Goal: Task Accomplishment & Management: Manage account settings

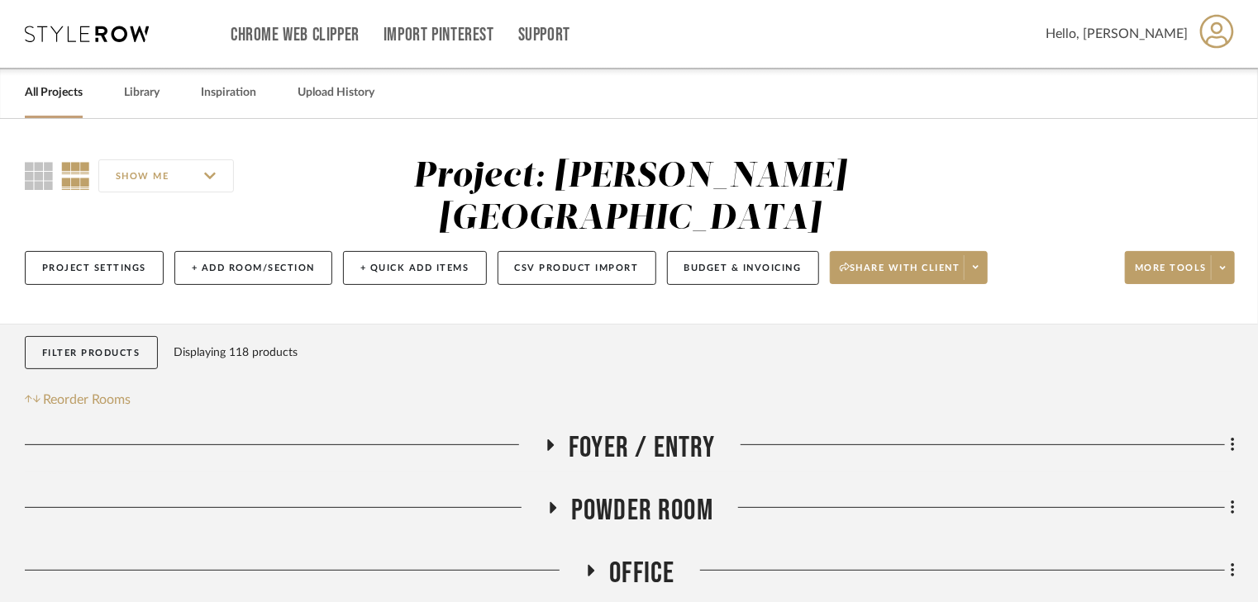
click at [54, 92] on link "All Projects" at bounding box center [54, 93] width 58 height 22
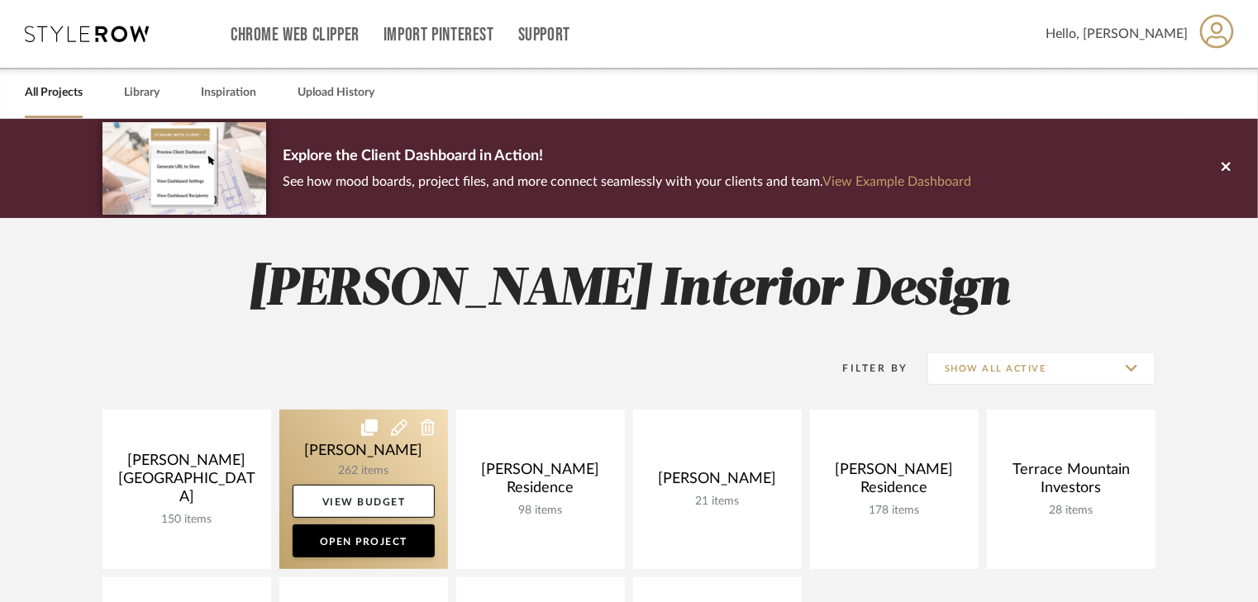
click at [334, 434] on link at bounding box center [363, 489] width 169 height 159
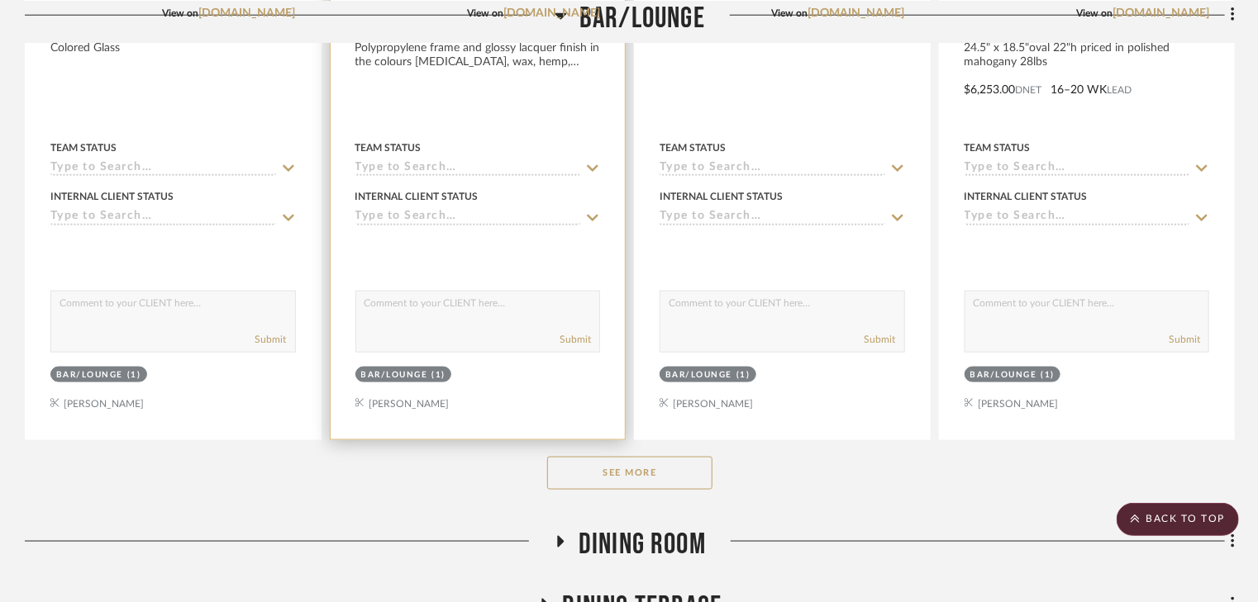
scroll to position [926, 0]
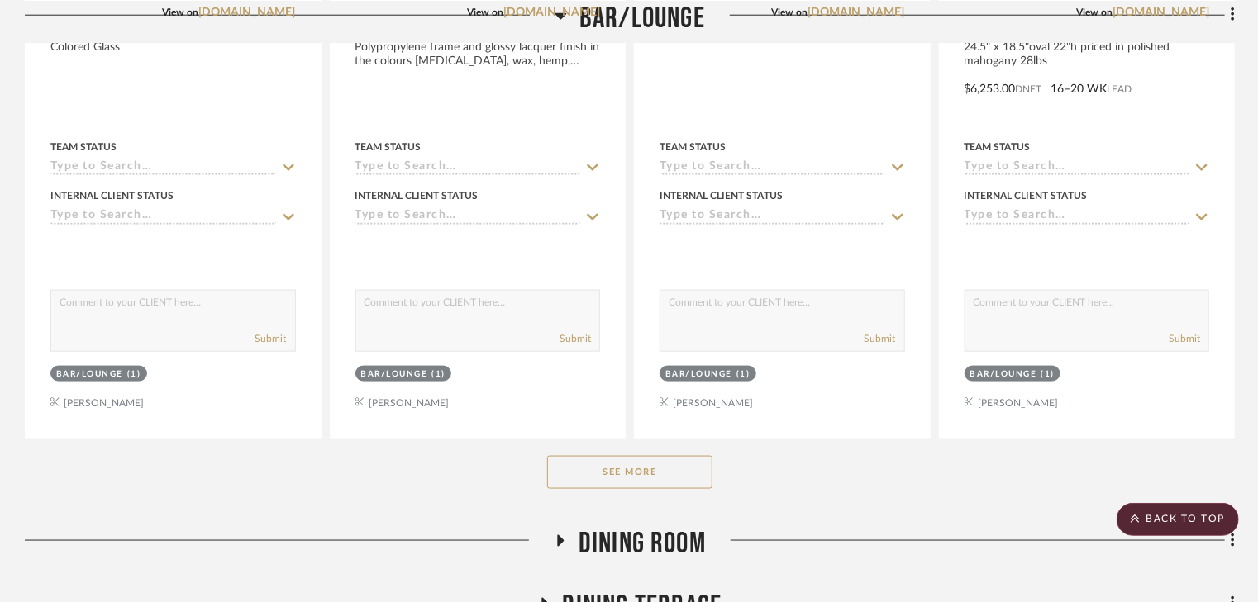
click at [600, 469] on button "See More" at bounding box center [629, 472] width 165 height 33
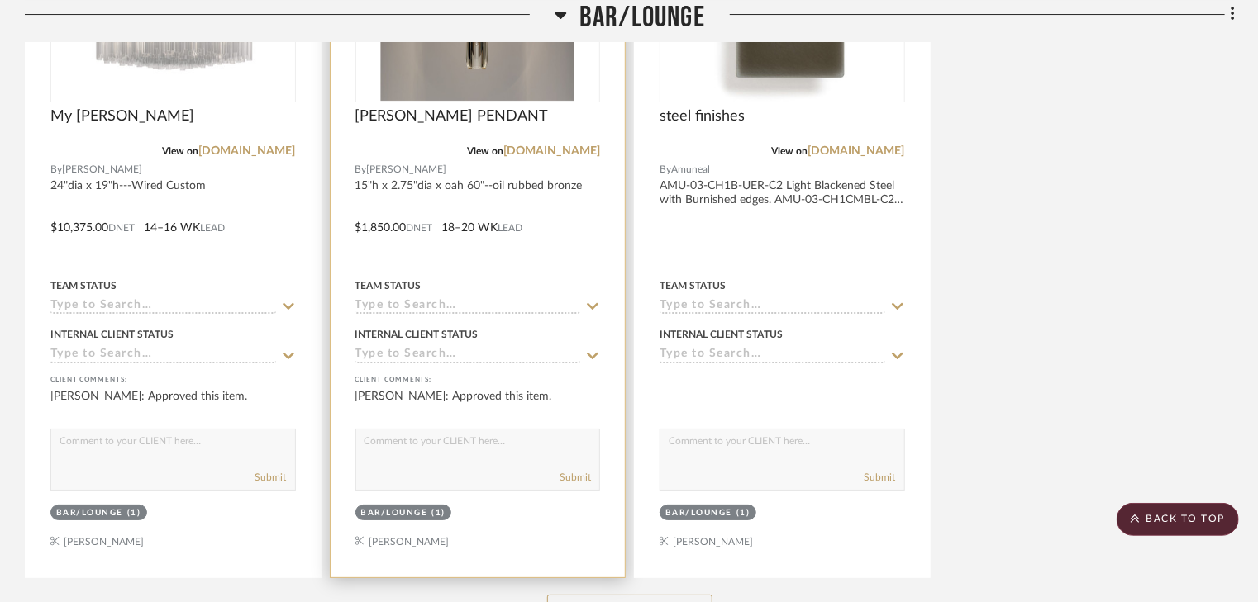
scroll to position [3107, 0]
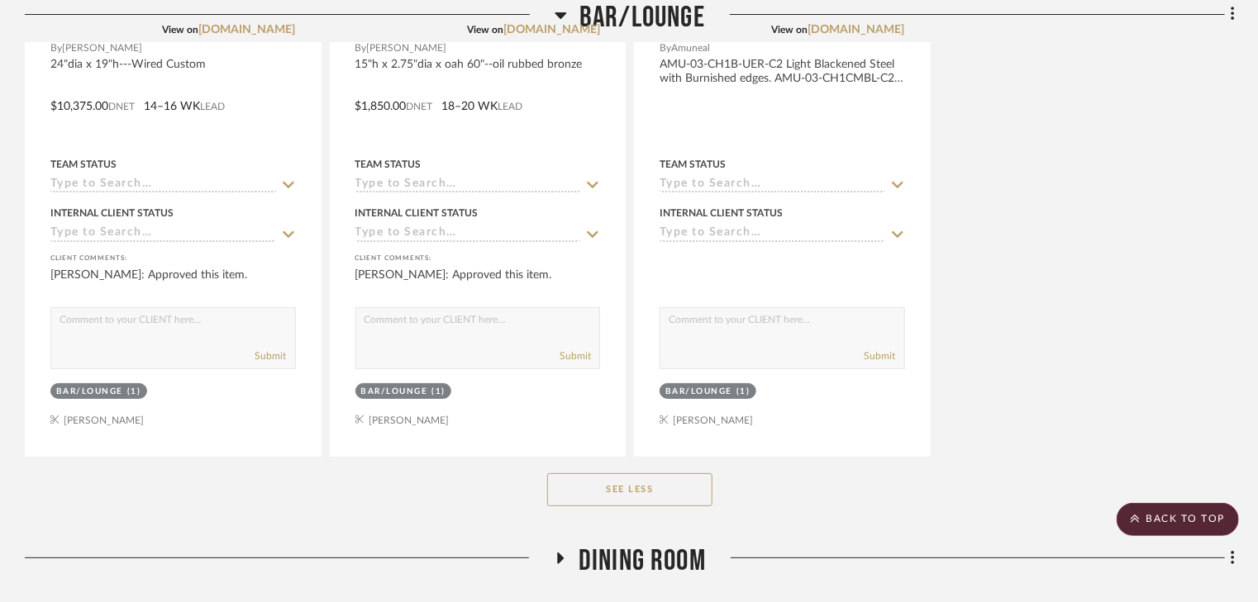
click at [629, 497] on button "See Less" at bounding box center [629, 490] width 165 height 33
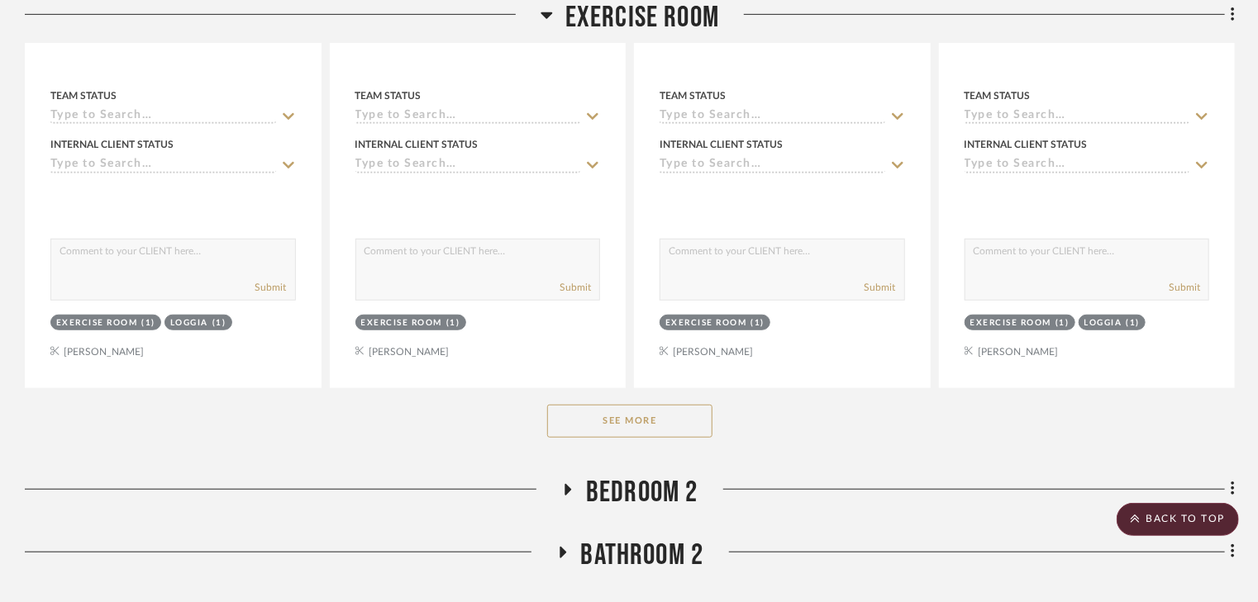
scroll to position [3636, 0]
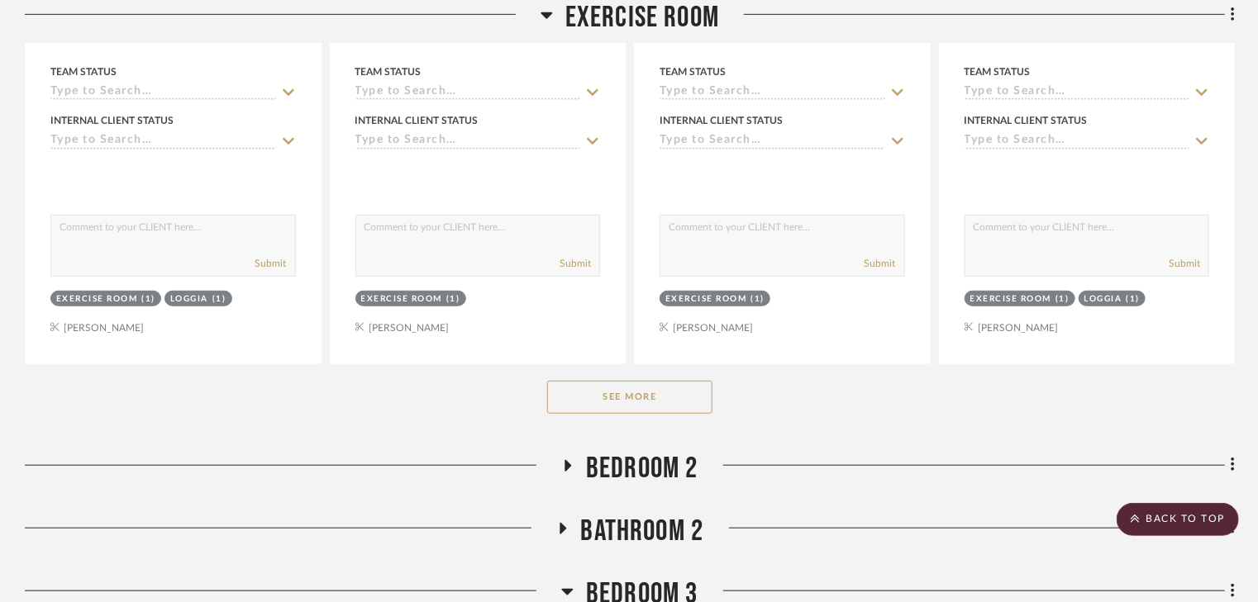
click at [648, 408] on button "See More" at bounding box center [629, 397] width 165 height 33
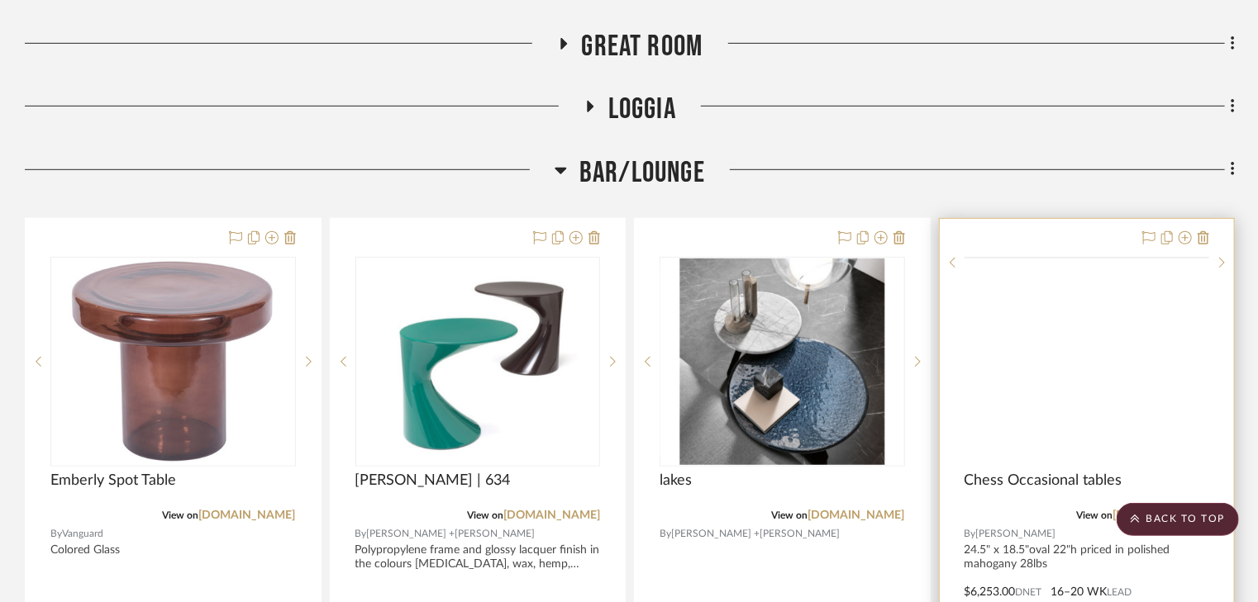
scroll to position [397, 0]
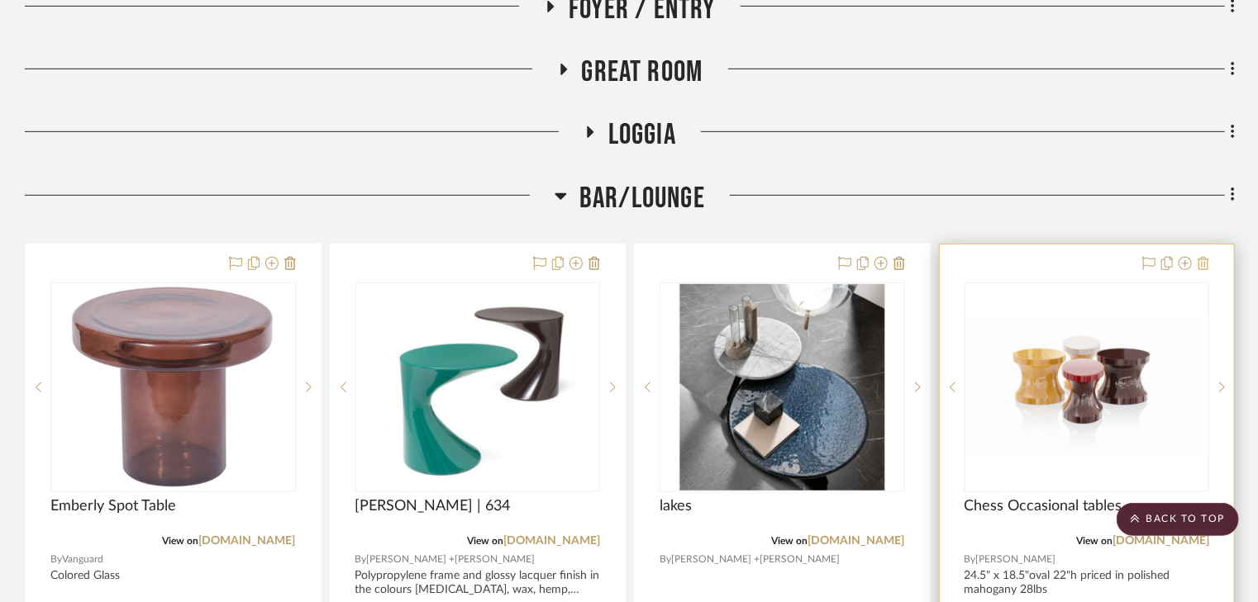
click at [1207, 262] on icon at bounding box center [1203, 263] width 12 height 13
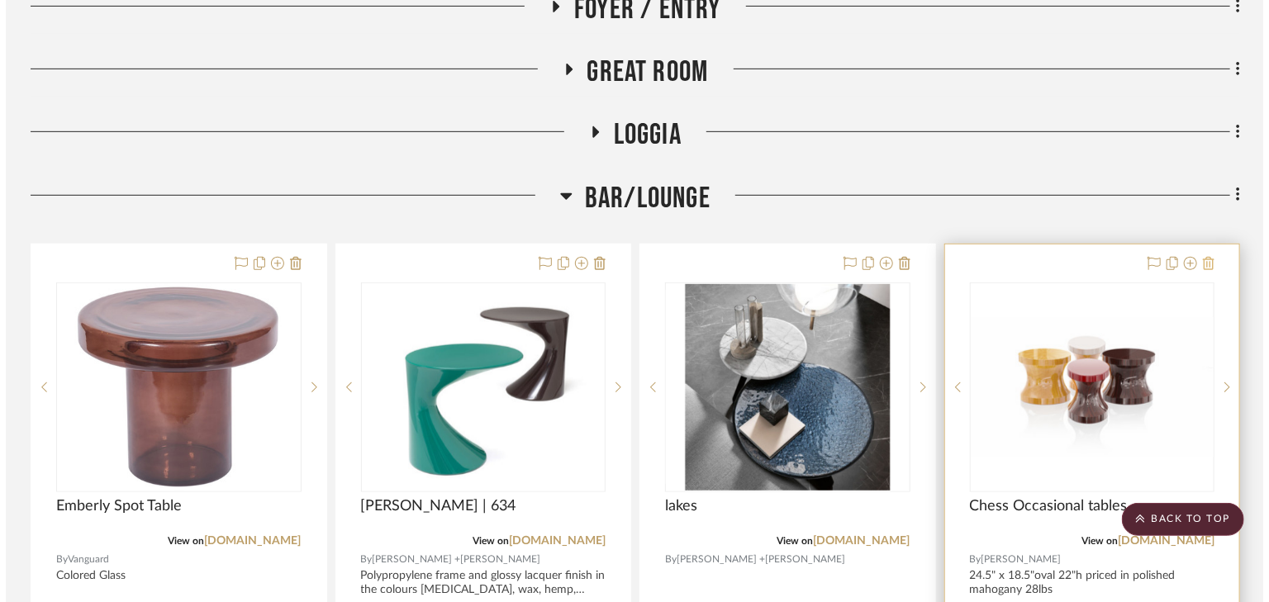
scroll to position [0, 0]
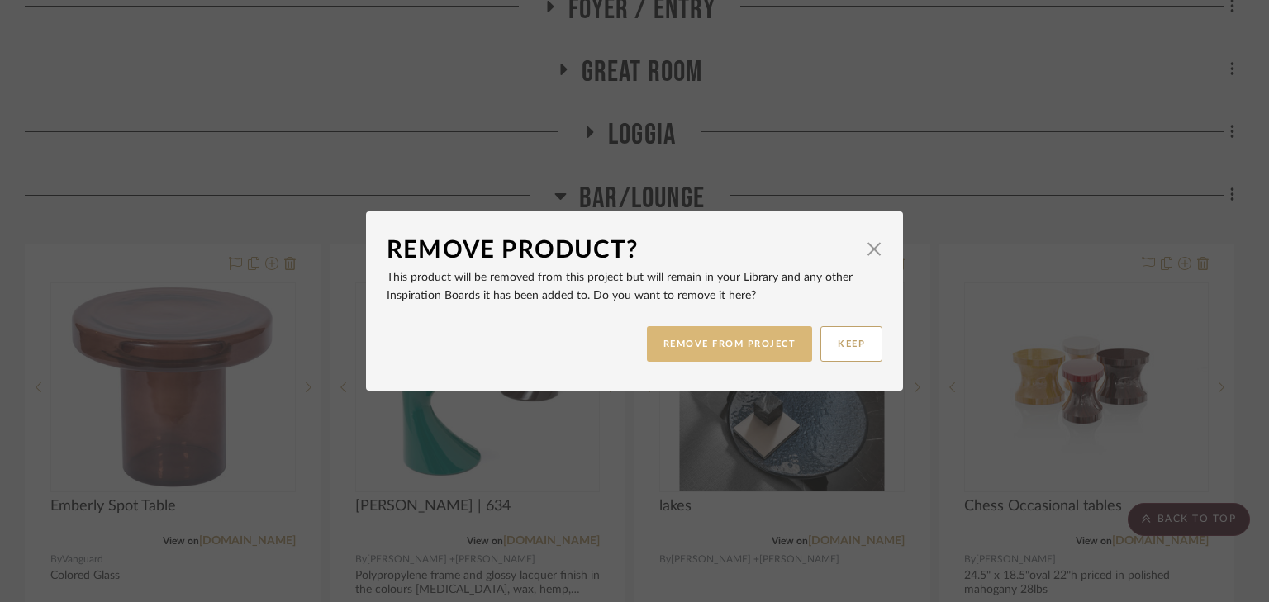
click at [737, 348] on button "REMOVE FROM PROJECT" at bounding box center [730, 344] width 166 height 36
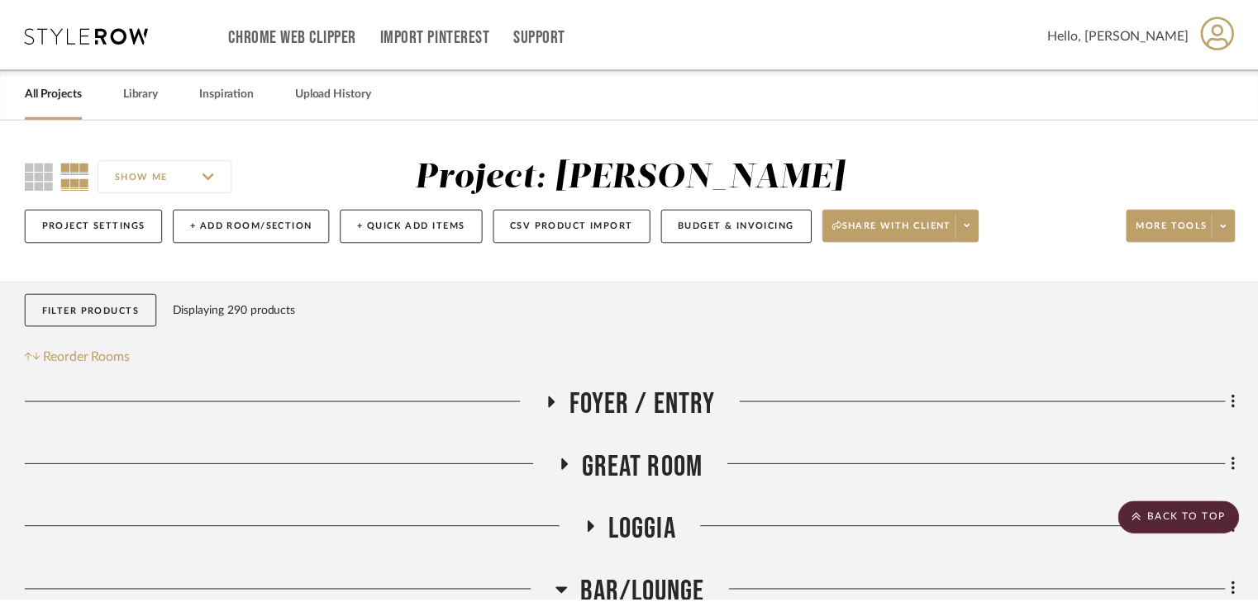
scroll to position [397, 0]
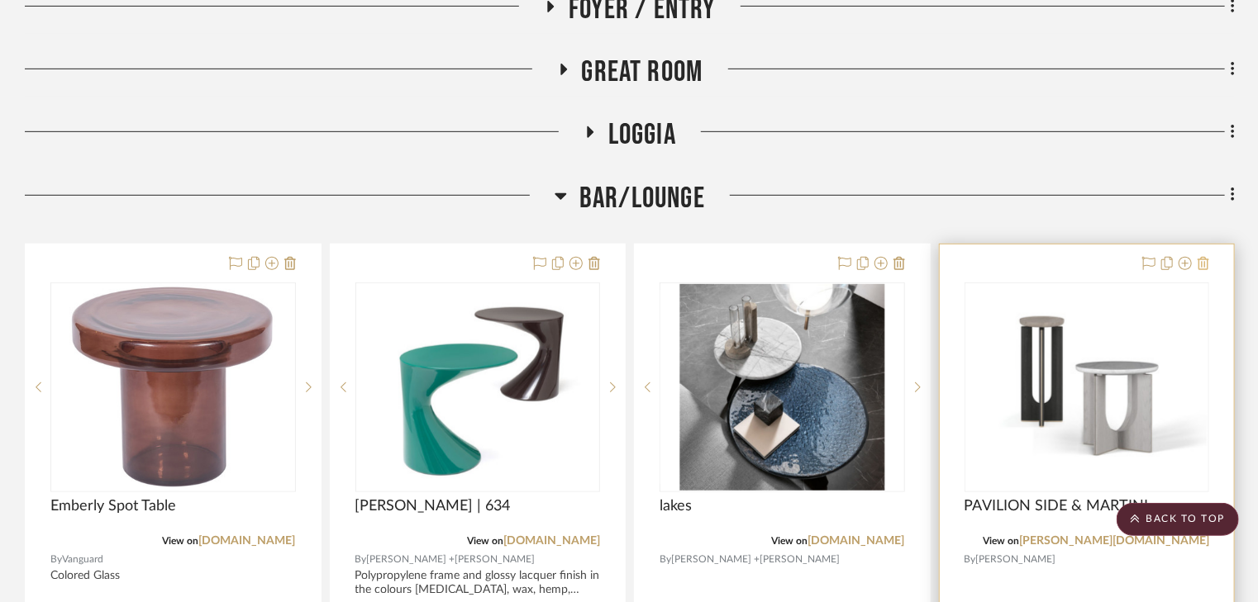
click at [1202, 262] on icon at bounding box center [1203, 263] width 12 height 13
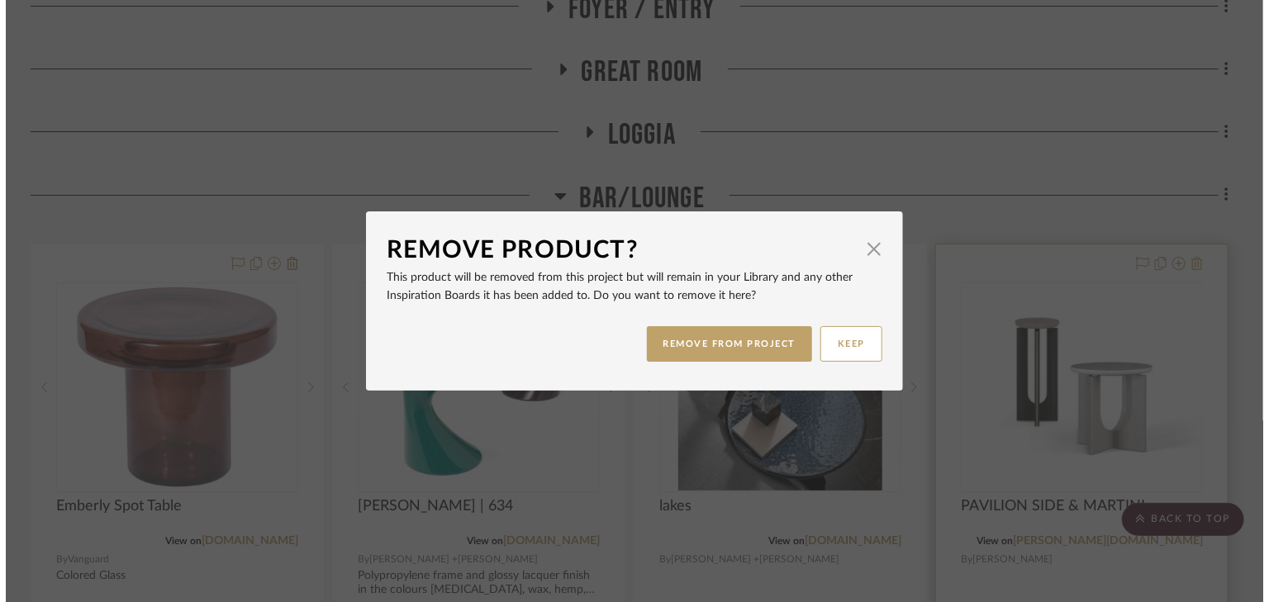
scroll to position [0, 0]
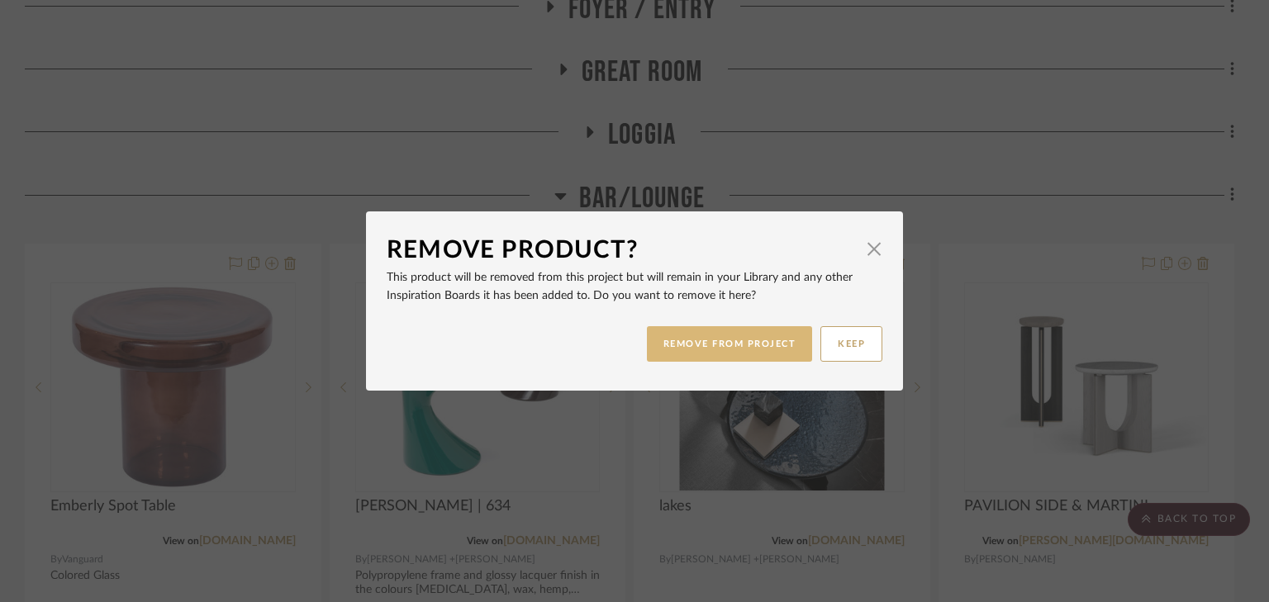
click at [750, 344] on button "REMOVE FROM PROJECT" at bounding box center [730, 344] width 166 height 36
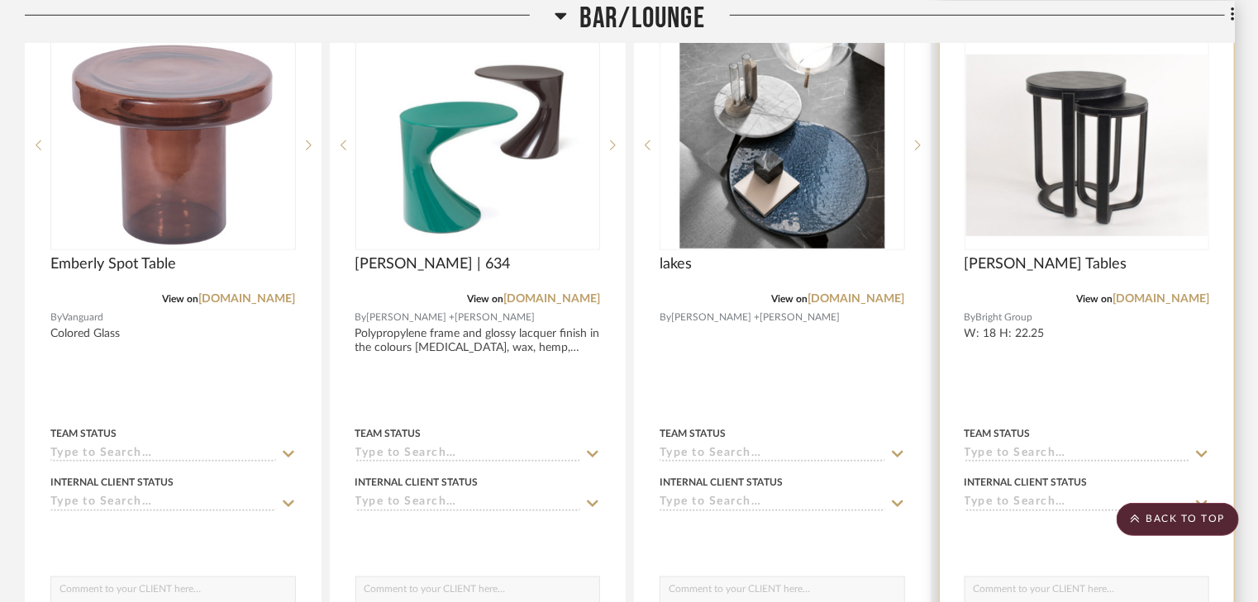
scroll to position [661, 0]
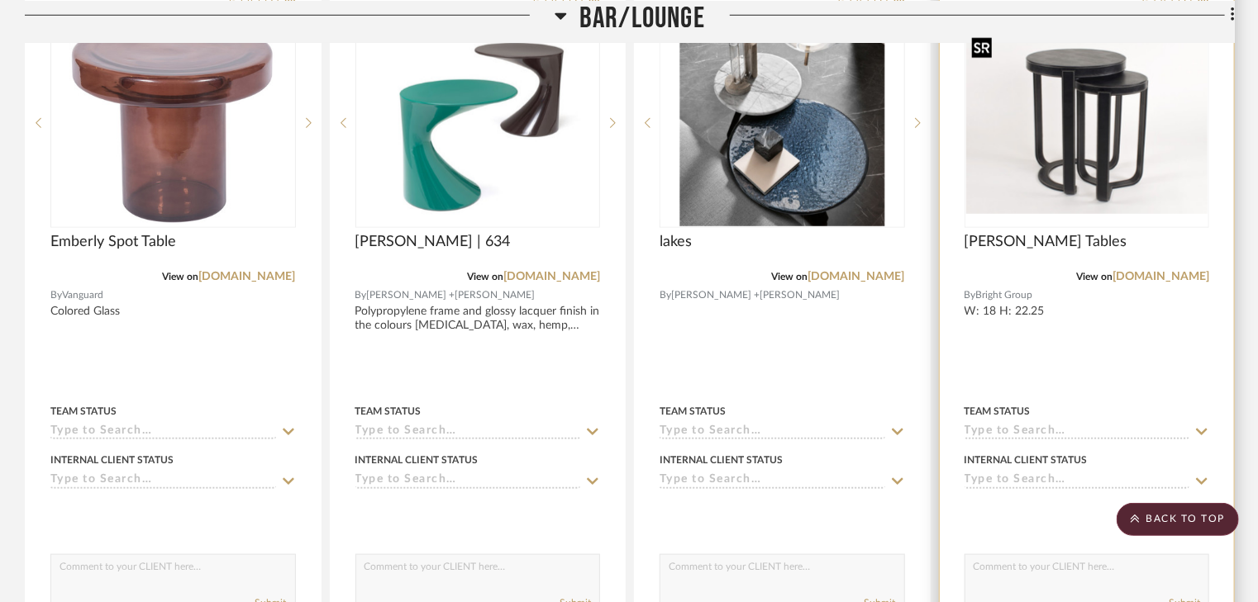
click at [1100, 145] on img "0" at bounding box center [1087, 123] width 242 height 182
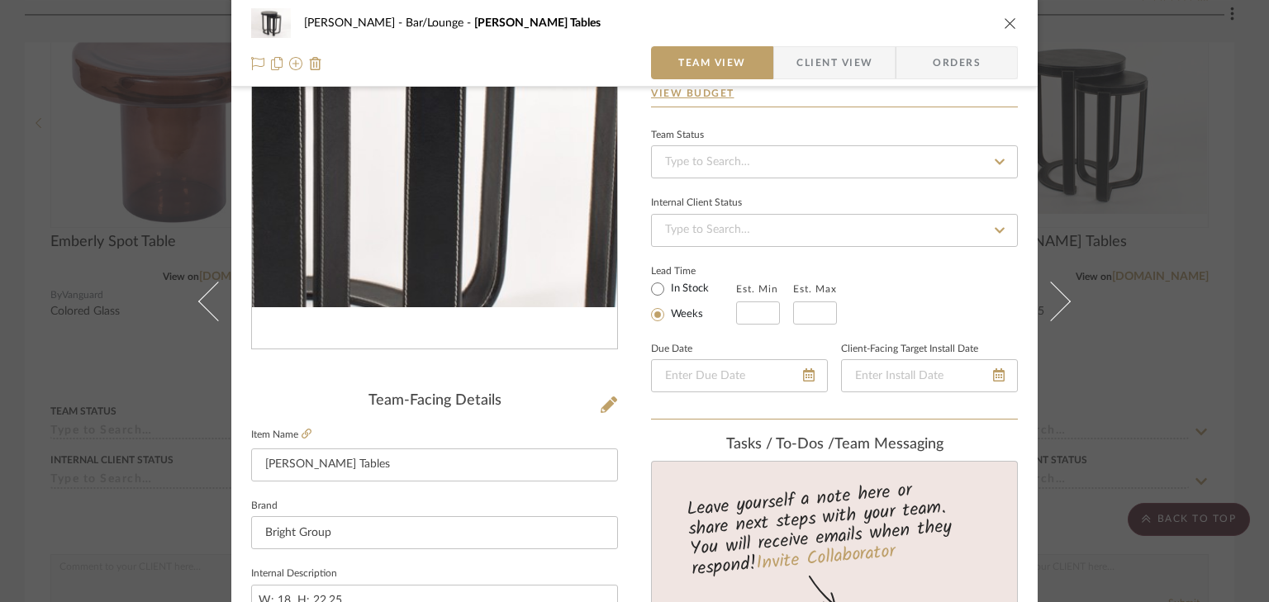
scroll to position [132, 0]
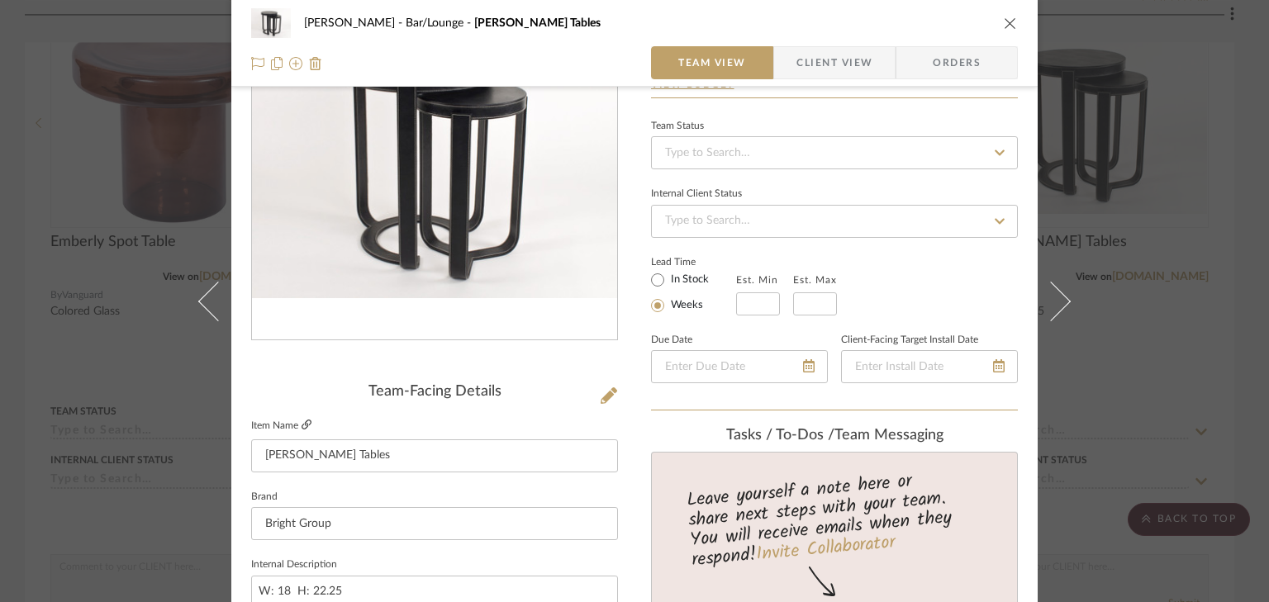
click at [302, 426] on icon at bounding box center [307, 425] width 10 height 10
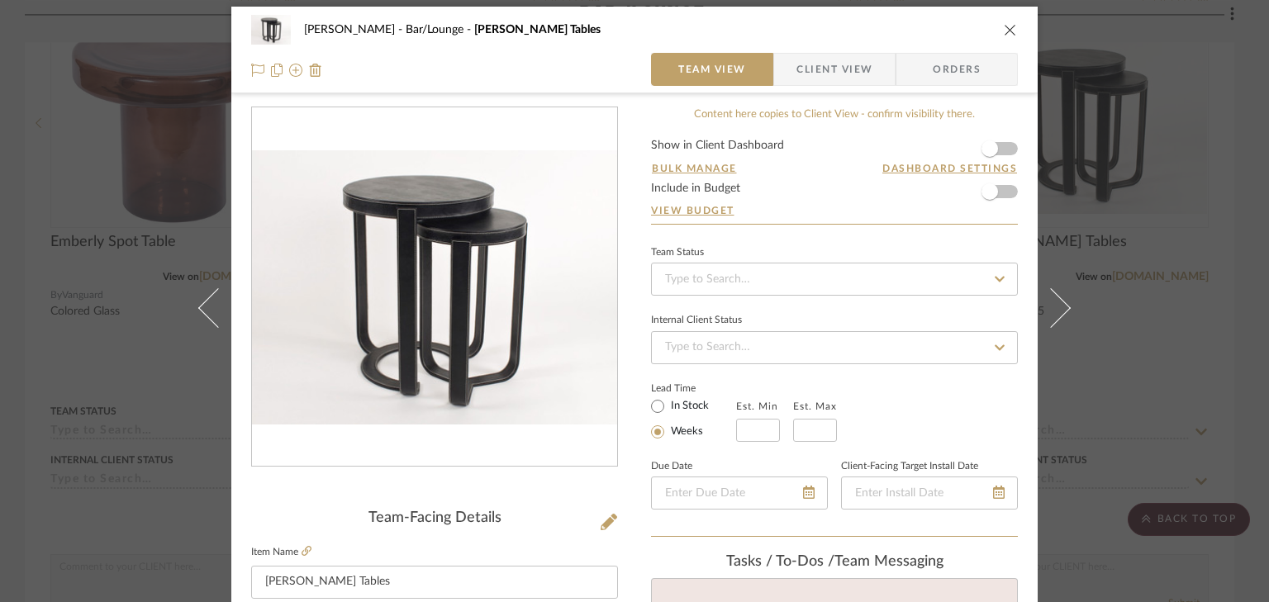
scroll to position [0, 0]
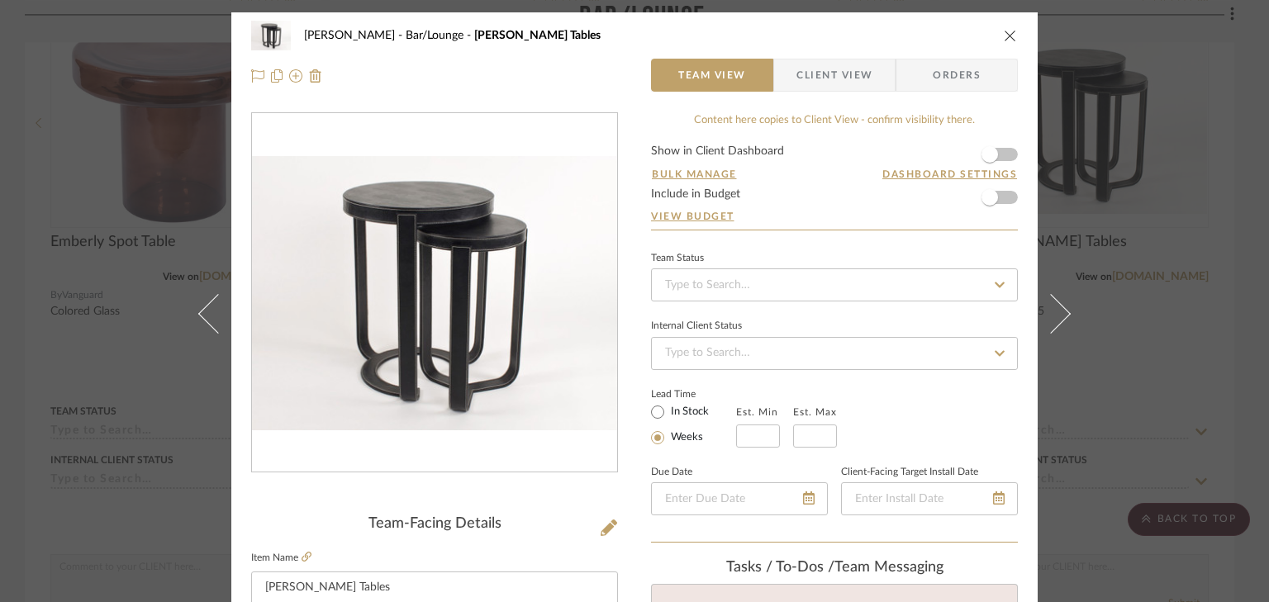
click at [1004, 36] on icon "close" at bounding box center [1010, 35] width 13 height 13
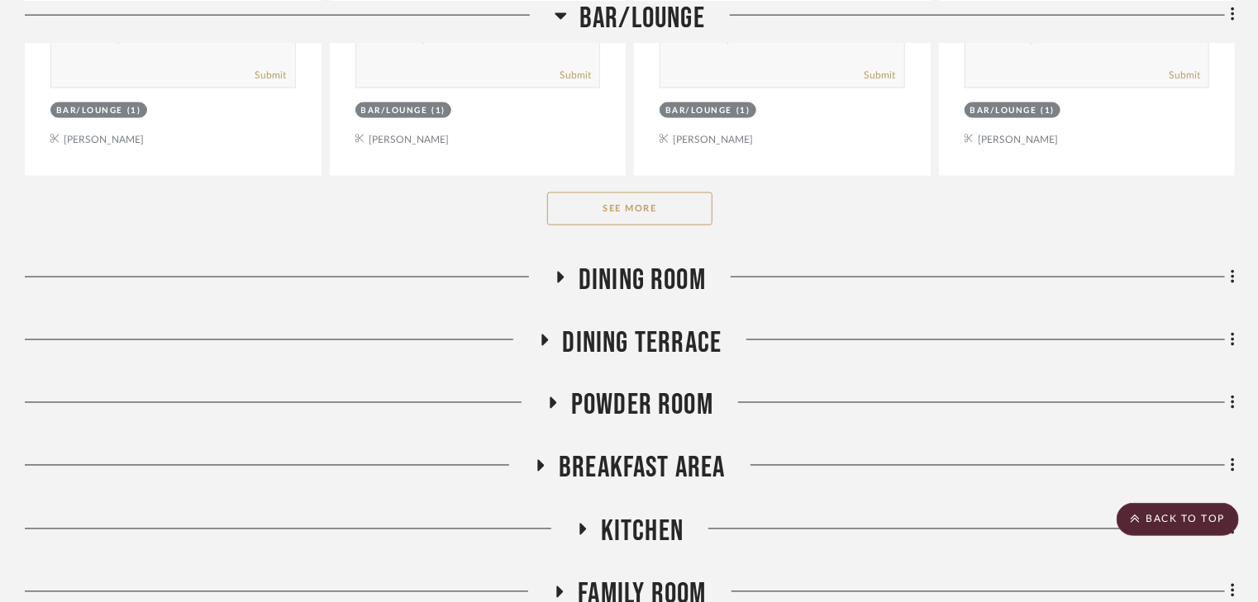
scroll to position [1190, 0]
click at [661, 213] on button "See More" at bounding box center [629, 208] width 165 height 33
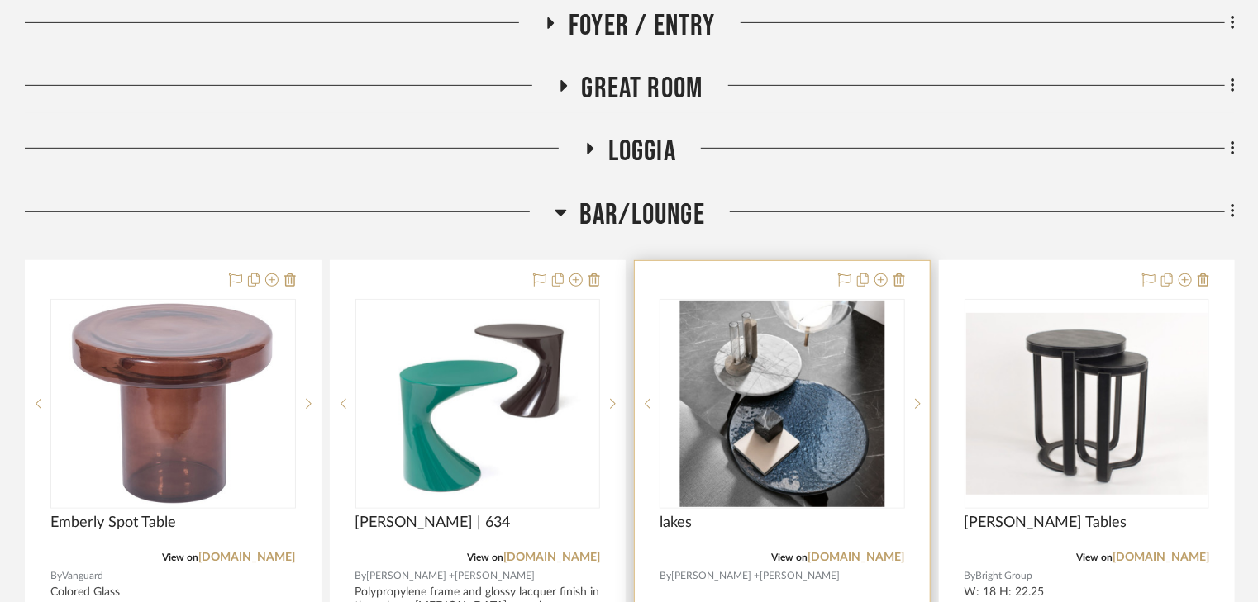
scroll to position [397, 0]
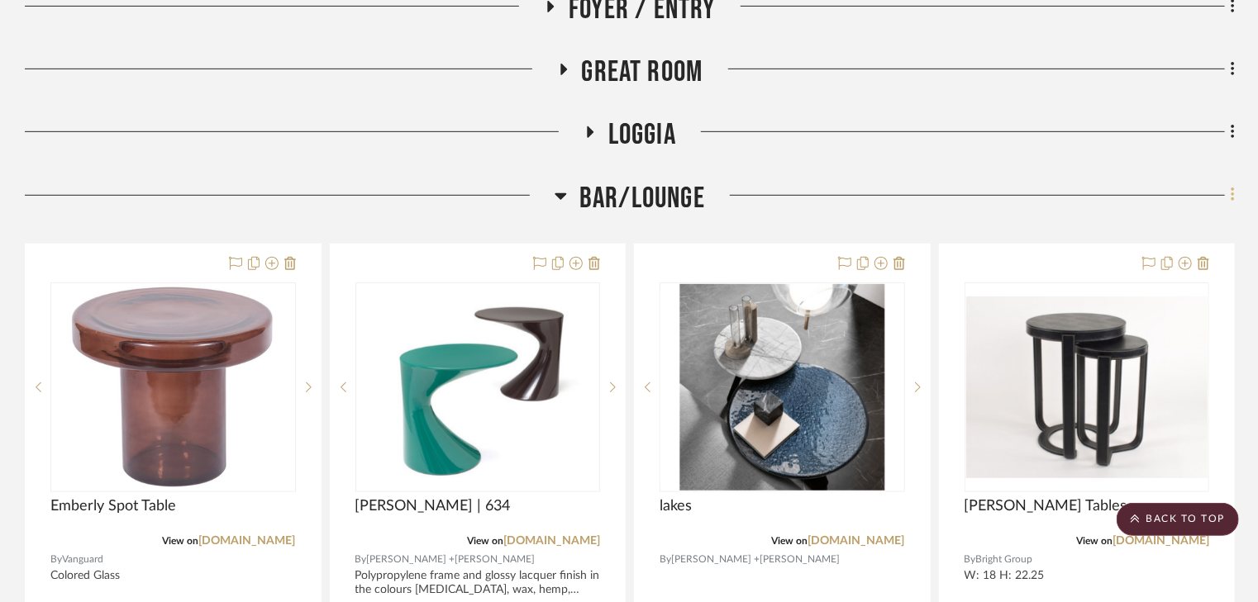
click at [1234, 193] on icon at bounding box center [1232, 195] width 5 height 18
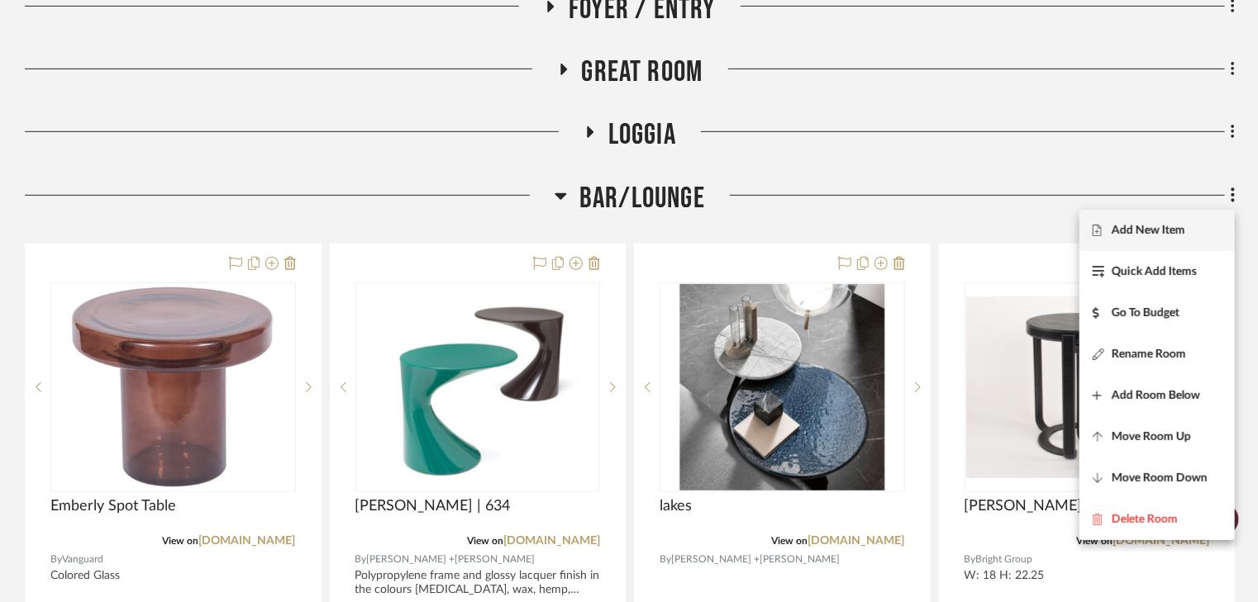
click at [1183, 232] on span "Add New Item" at bounding box center [1148, 231] width 74 height 14
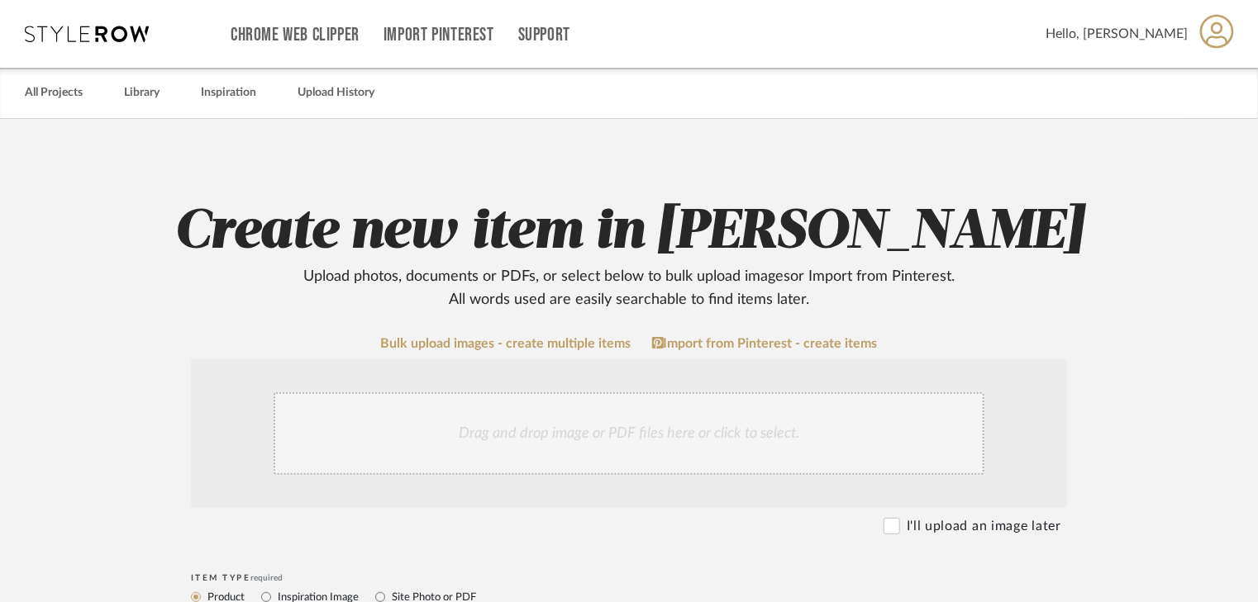
click at [636, 443] on div "Drag and drop image or PDF files here or click to select." at bounding box center [629, 434] width 711 height 83
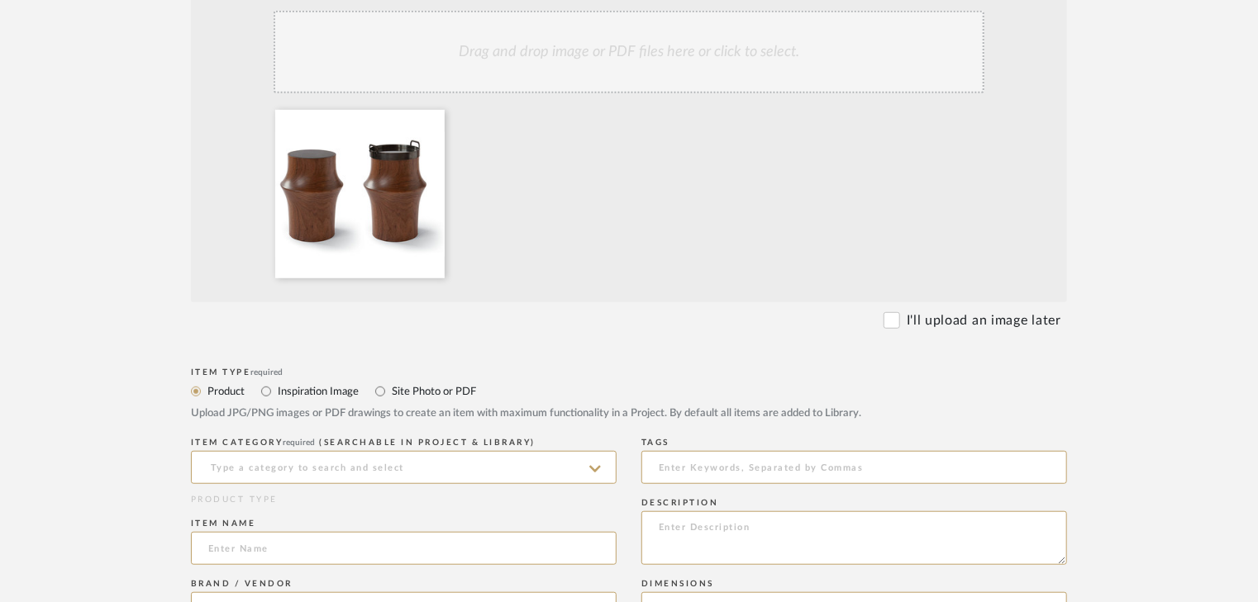
scroll to position [397, 0]
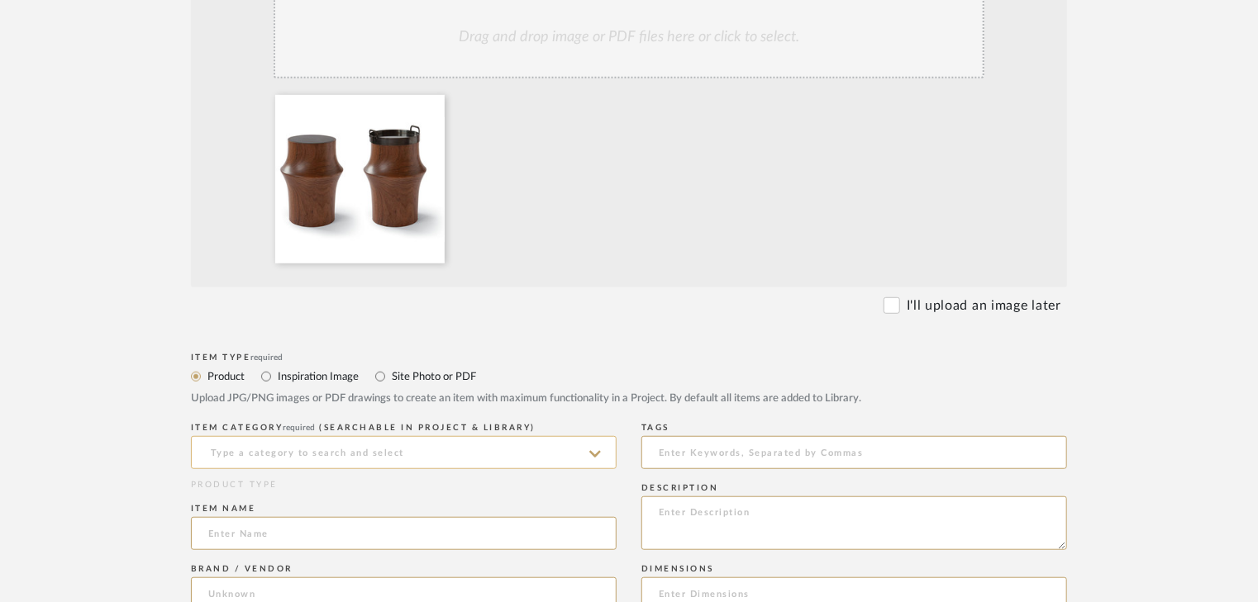
click at [329, 452] on input at bounding box center [404, 452] width 426 height 33
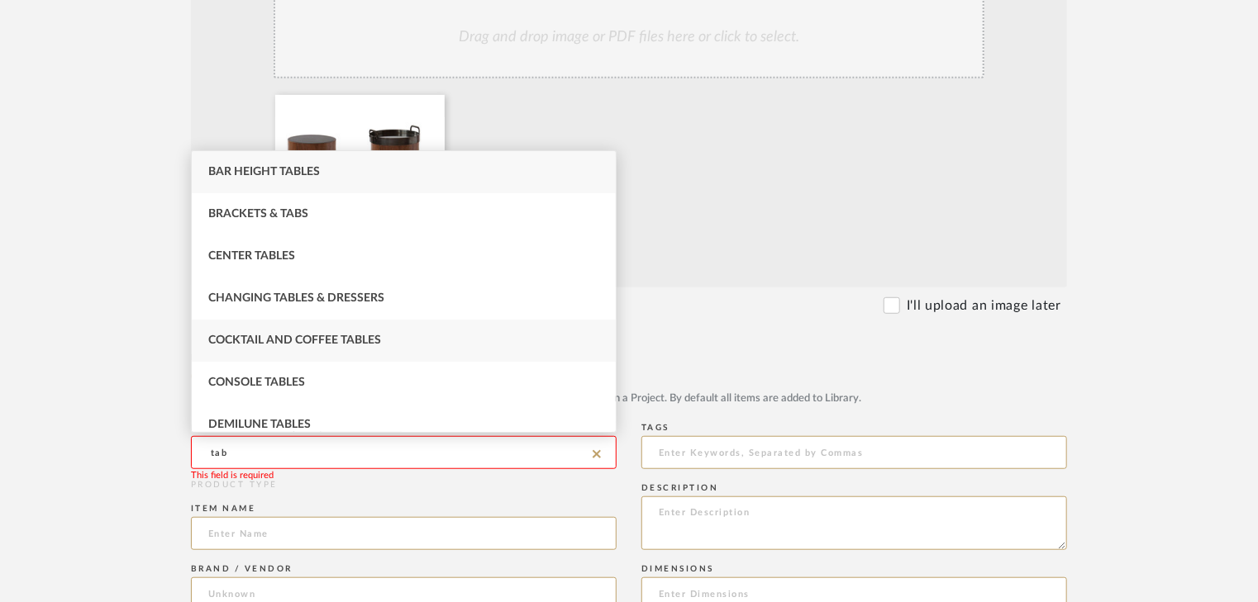
click at [301, 347] on div "Cocktail and Coffee Tables" at bounding box center [404, 341] width 424 height 42
type input "Cocktail and Coffee Tables"
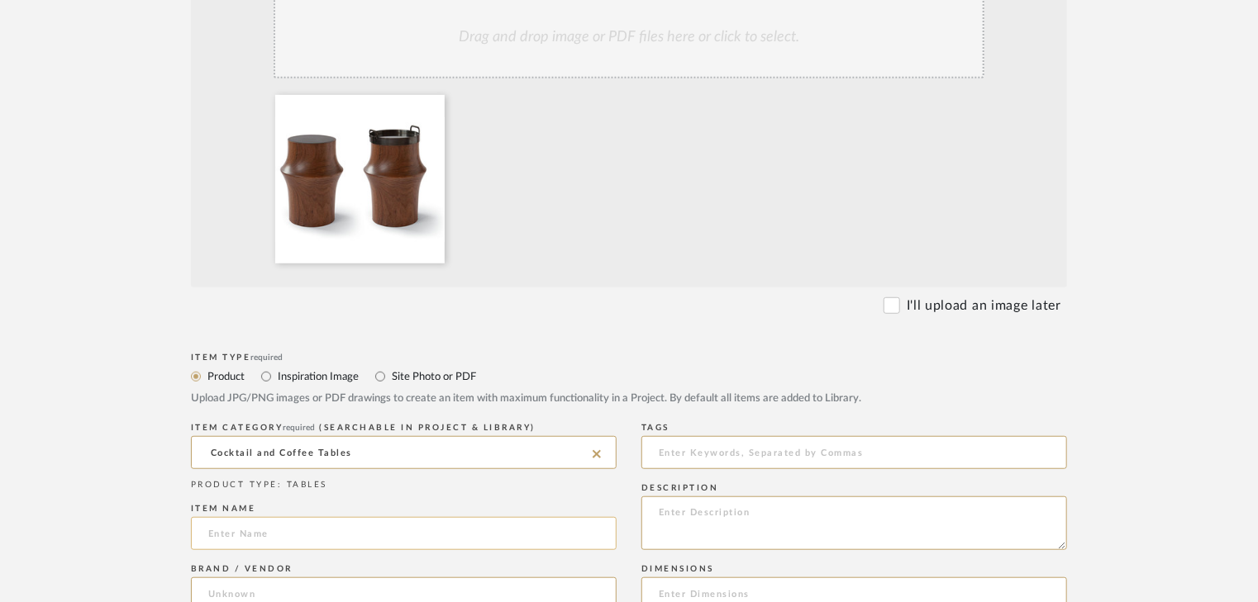
click at [290, 526] on input at bounding box center [404, 533] width 426 height 33
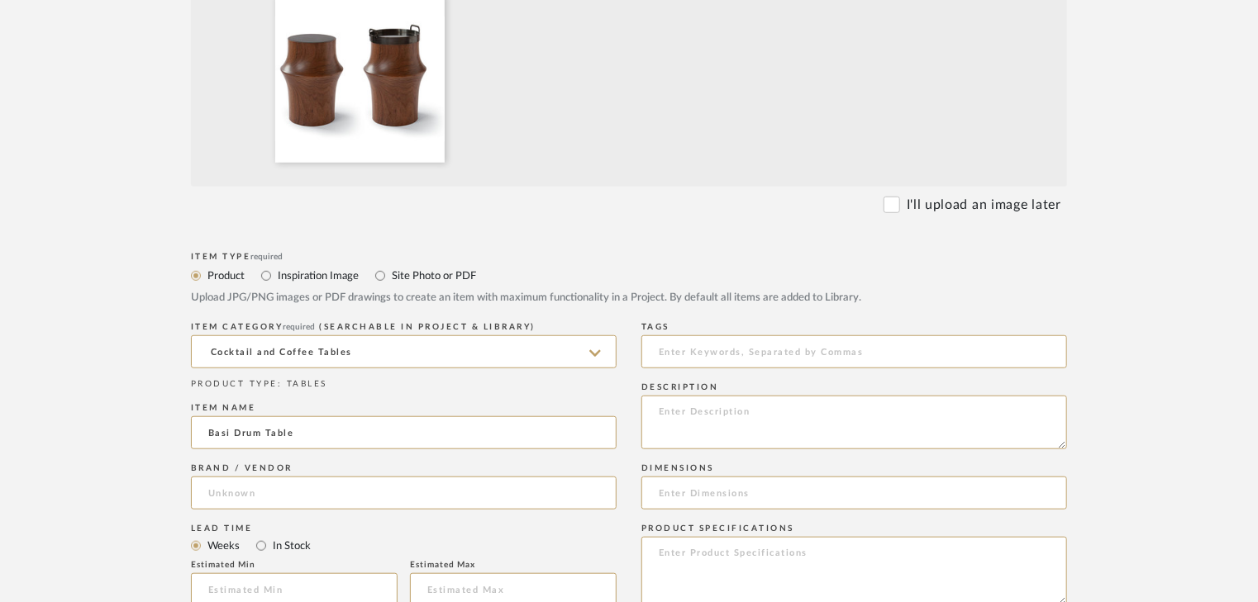
scroll to position [529, 0]
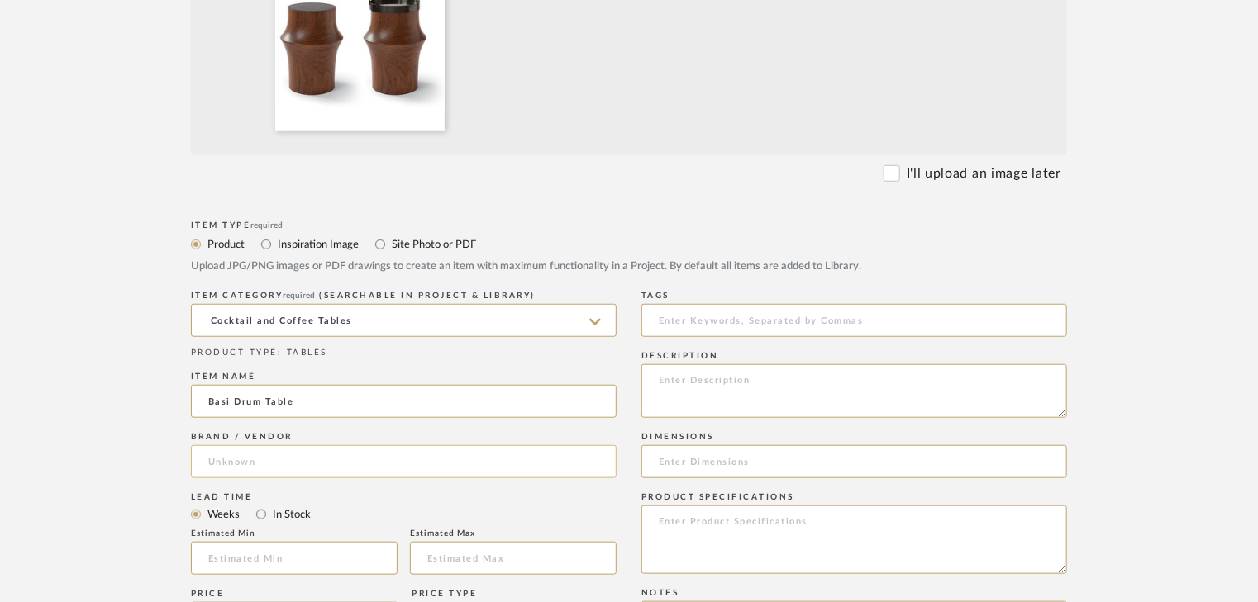
type input "Basi Drum Table"
click at [259, 463] on input at bounding box center [404, 461] width 426 height 33
type input "Bright Group"
click at [257, 451] on input at bounding box center [404, 461] width 426 height 33
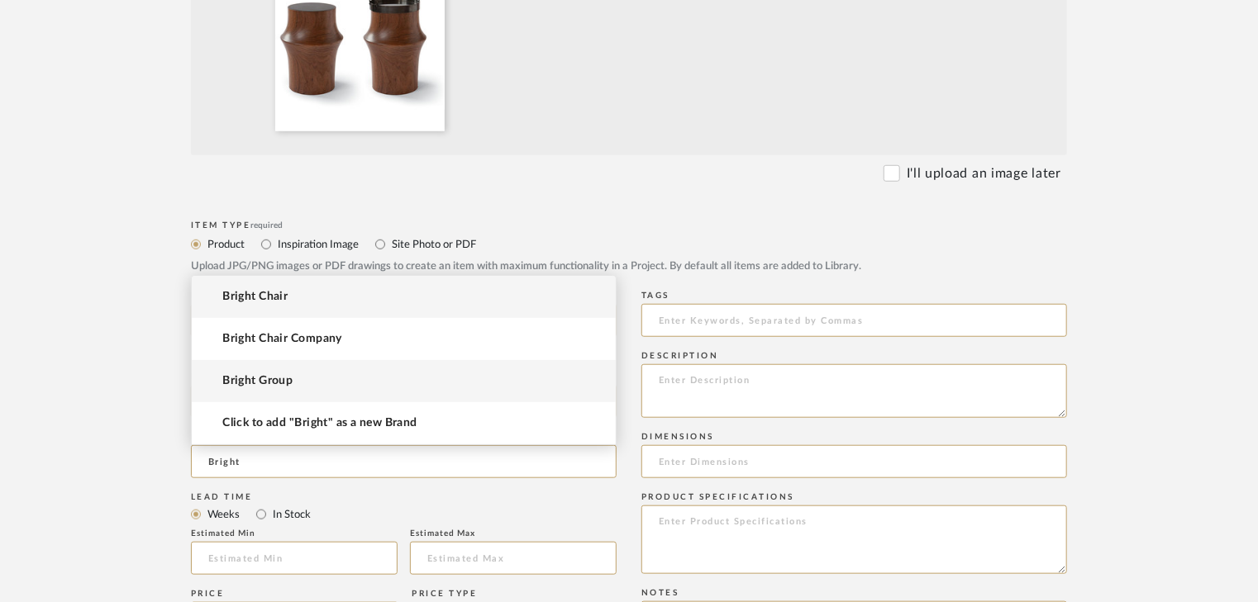
click at [257, 379] on span "Bright Group" at bounding box center [257, 381] width 70 height 14
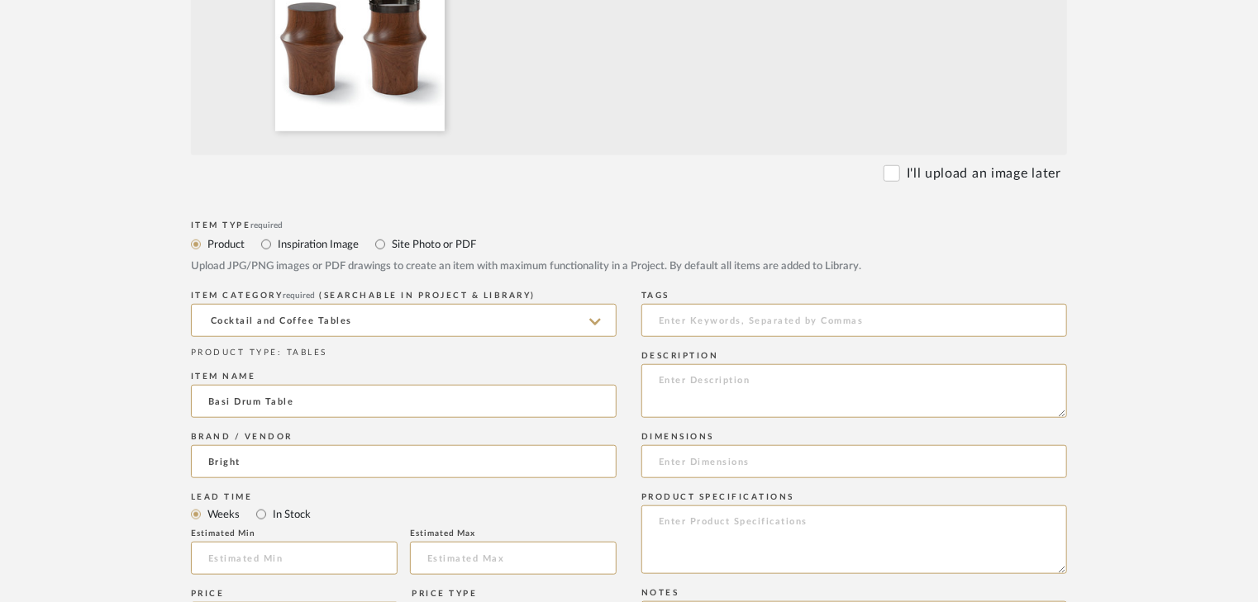
type input "Bright Group"
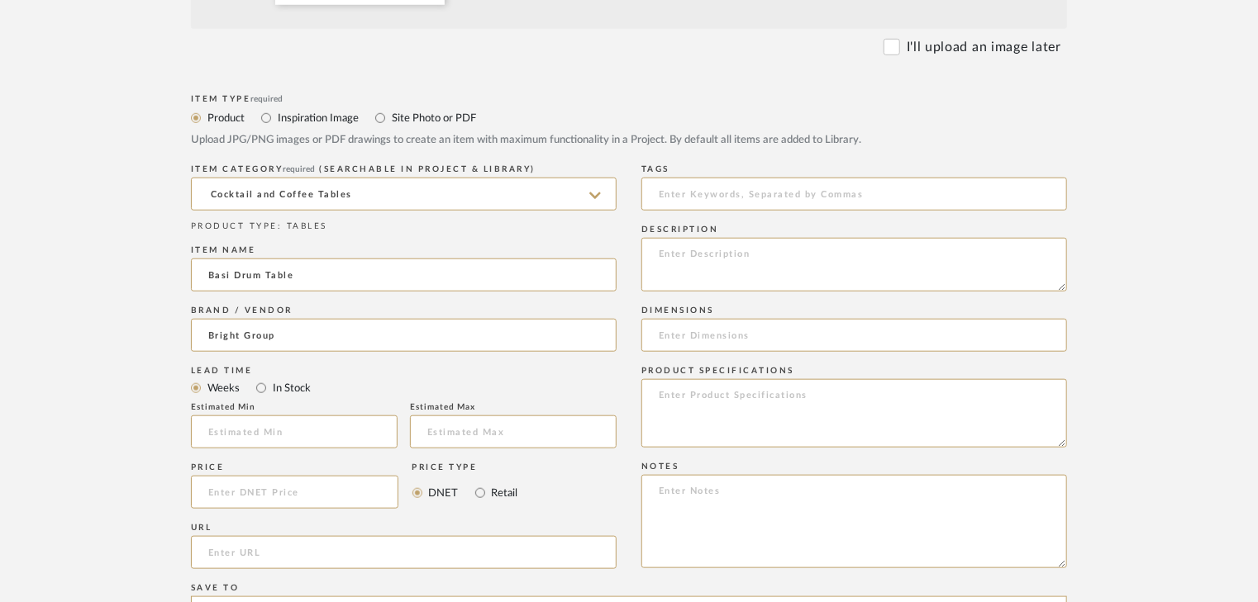
scroll to position [595, 0]
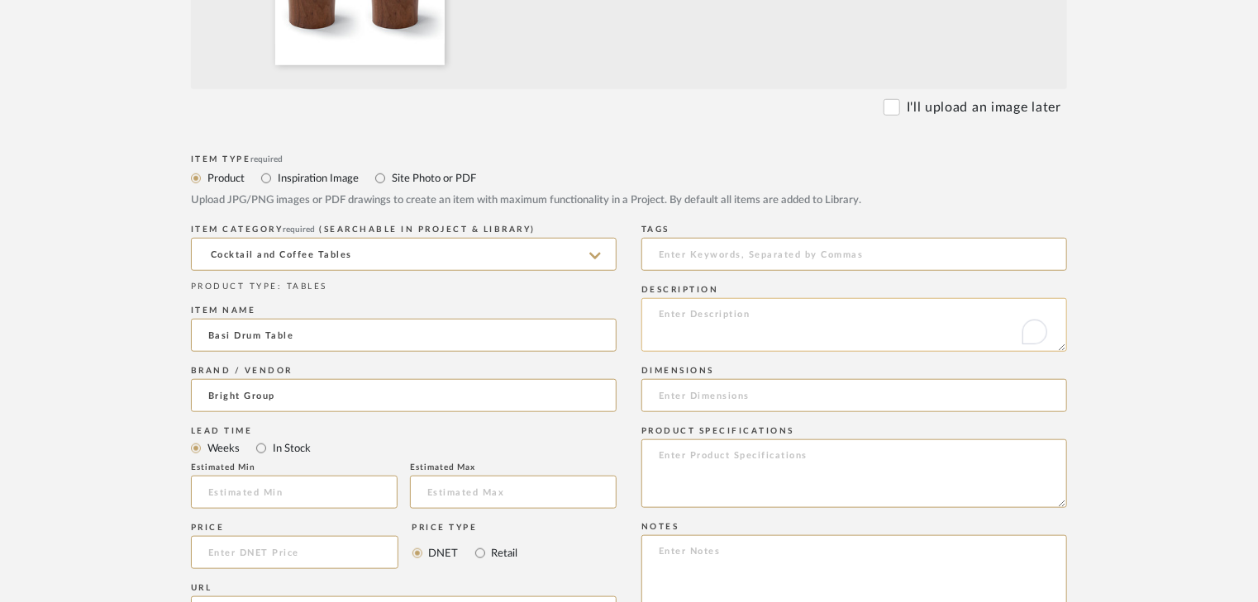
click at [661, 315] on textarea "To enrich screen reader interactions, please activate Accessibility in Grammarl…" at bounding box center [854, 325] width 426 height 54
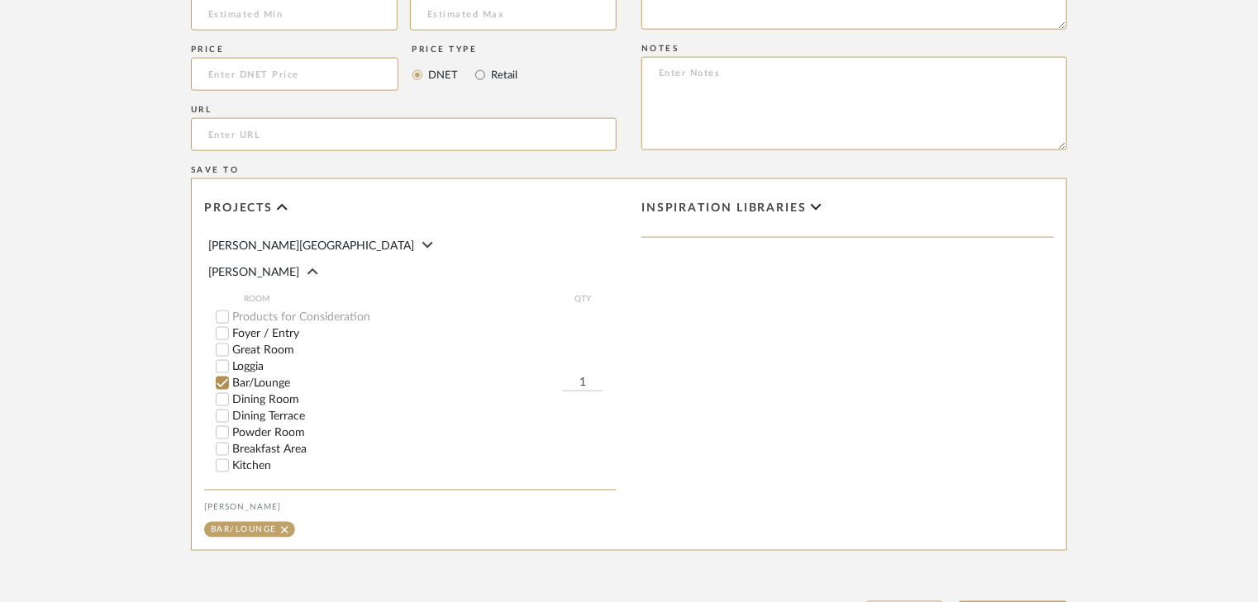
scroll to position [1124, 0]
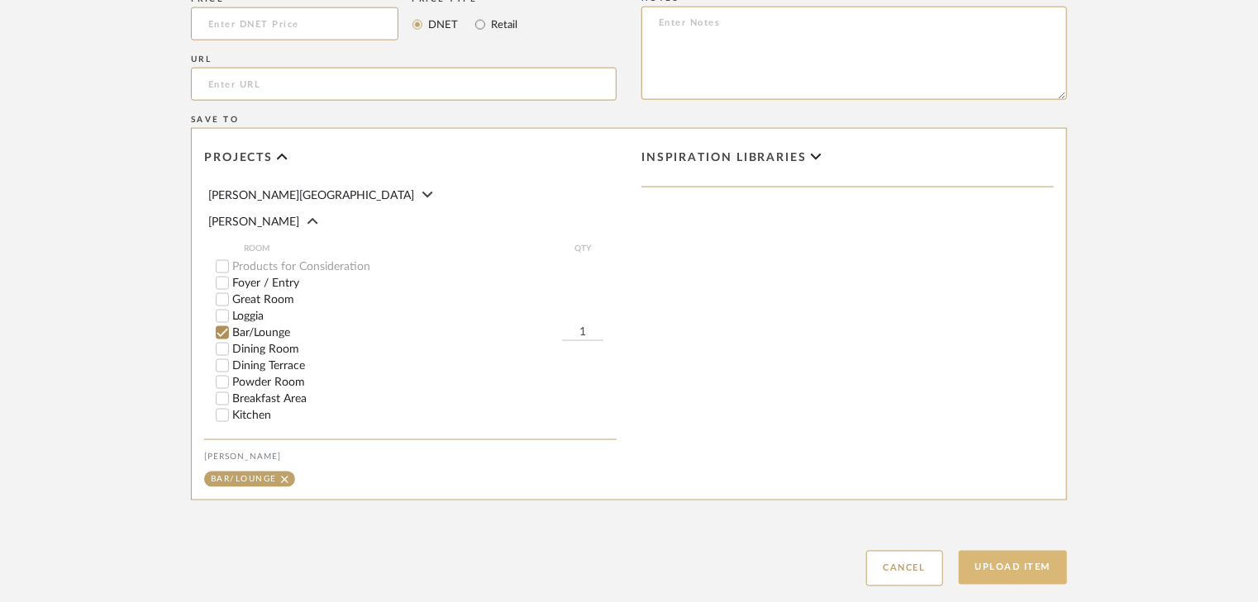
type textarea "18" oad - 15" dia top x 21"h"
click at [1022, 574] on button "Upload Item" at bounding box center [1013, 568] width 109 height 34
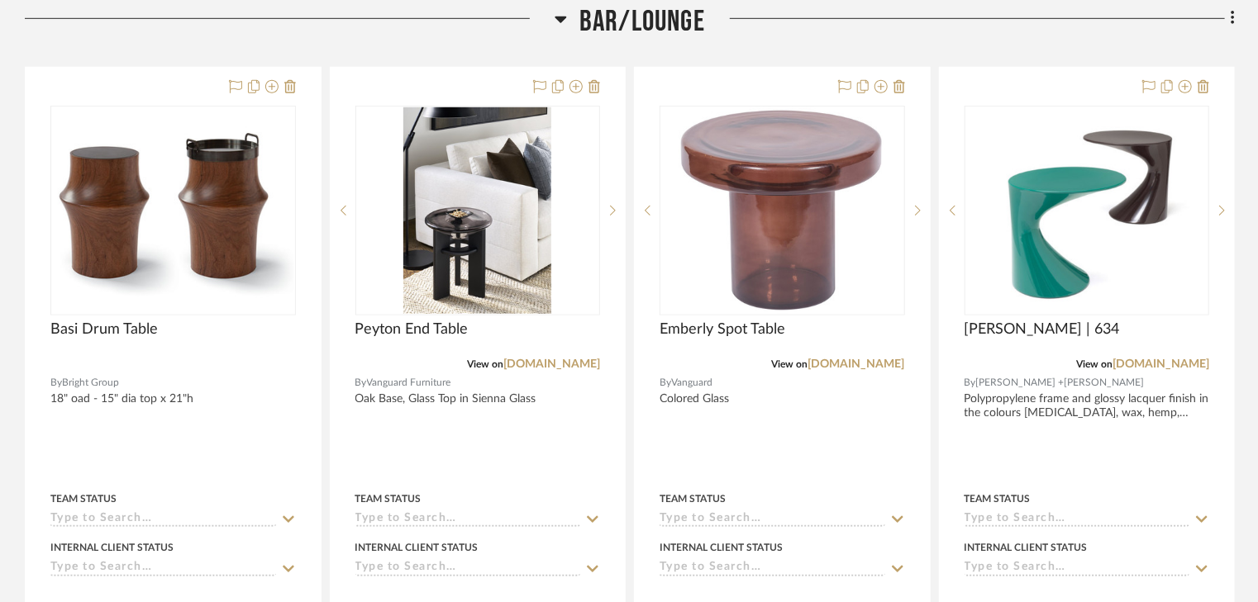
scroll to position [577, 0]
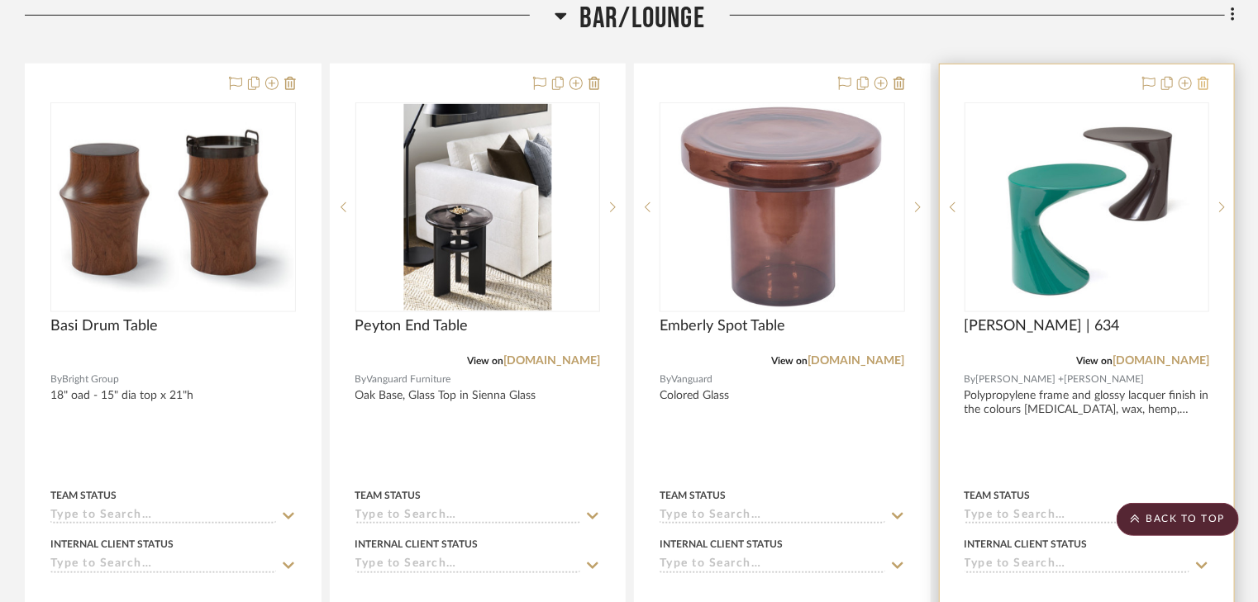
click at [1200, 86] on icon at bounding box center [1203, 83] width 12 height 13
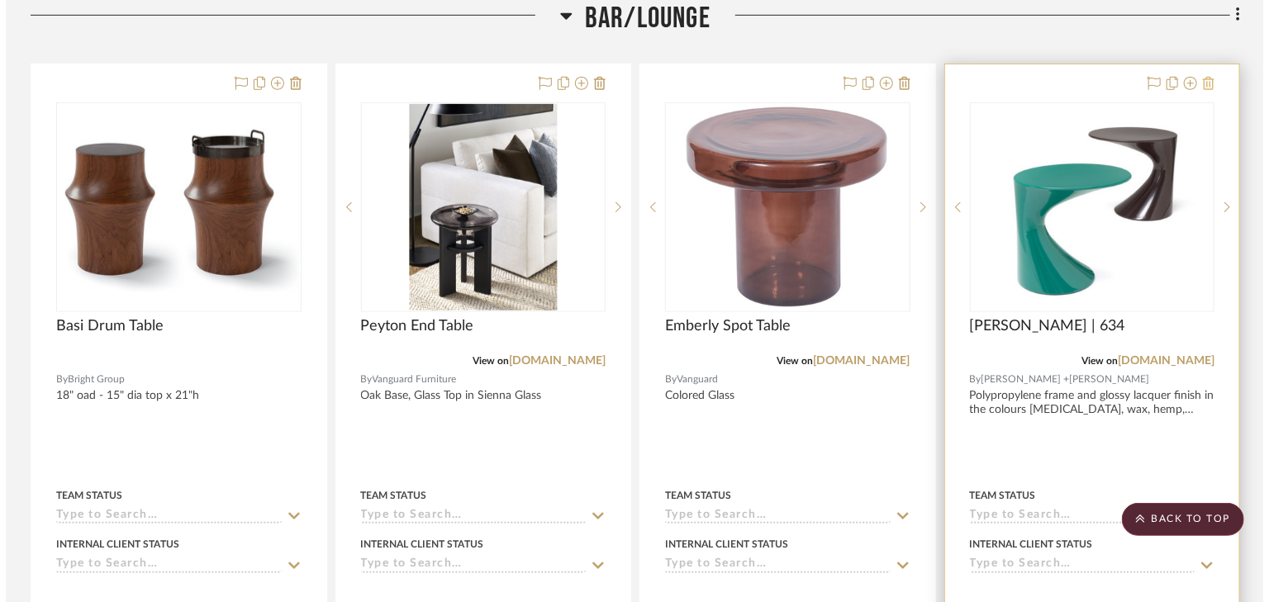
scroll to position [0, 0]
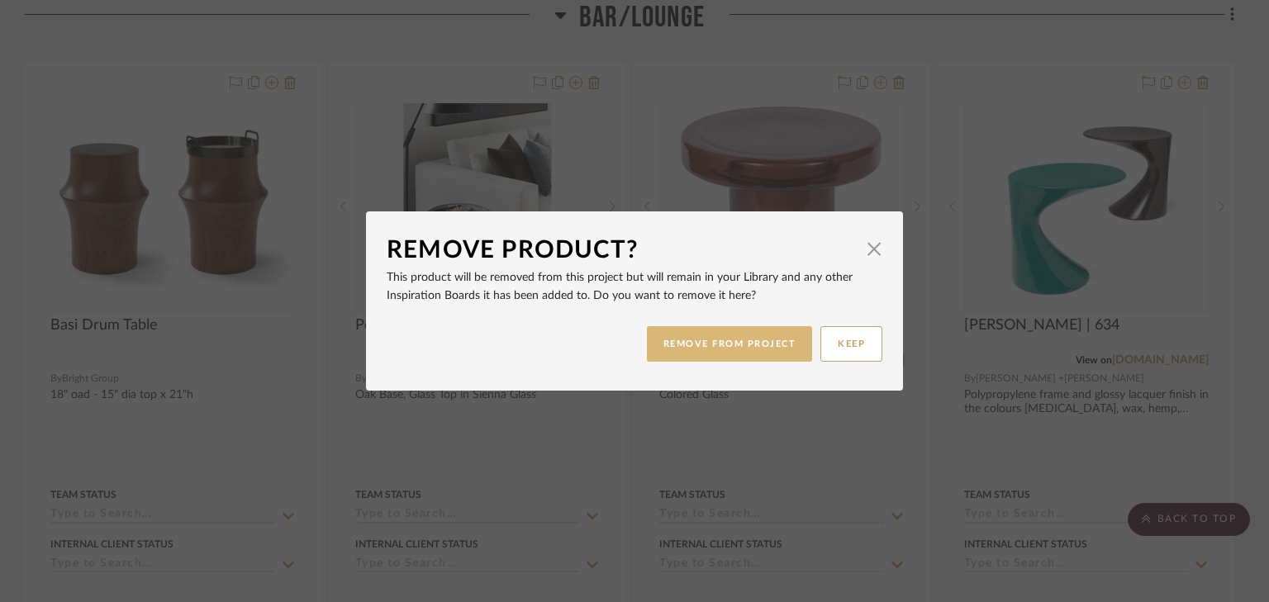
click at [760, 340] on button "REMOVE FROM PROJECT" at bounding box center [730, 344] width 166 height 36
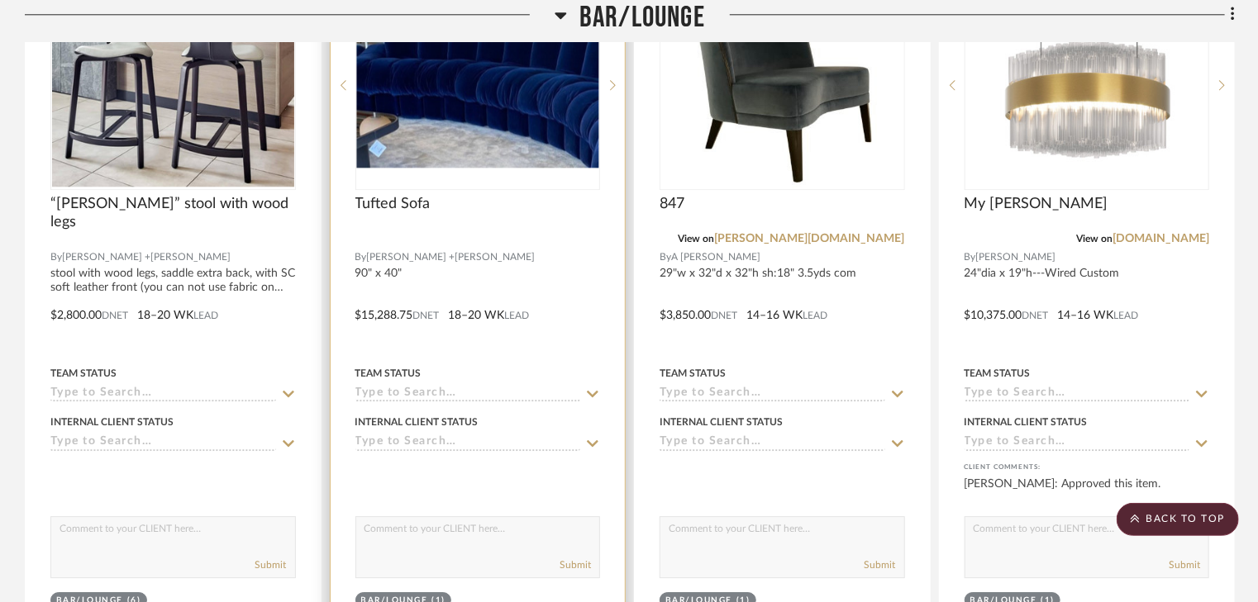
scroll to position [2163, 0]
